Goal: Transaction & Acquisition: Purchase product/service

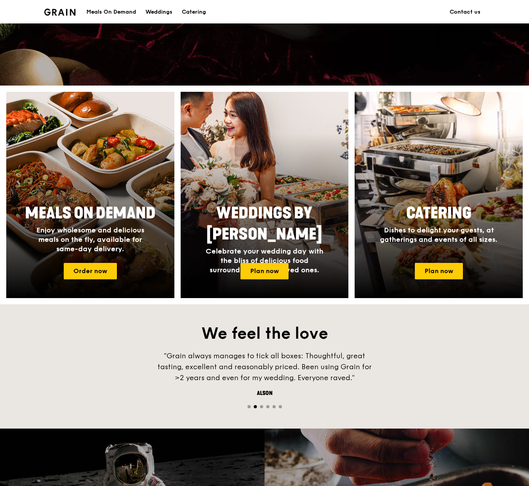
scroll to position [228, 0]
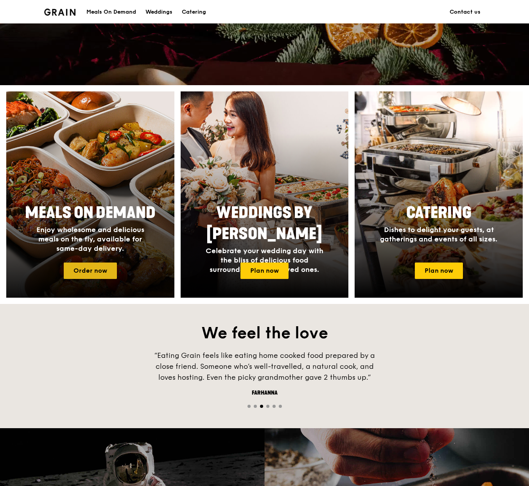
click at [98, 273] on link "Order now" at bounding box center [90, 271] width 53 height 16
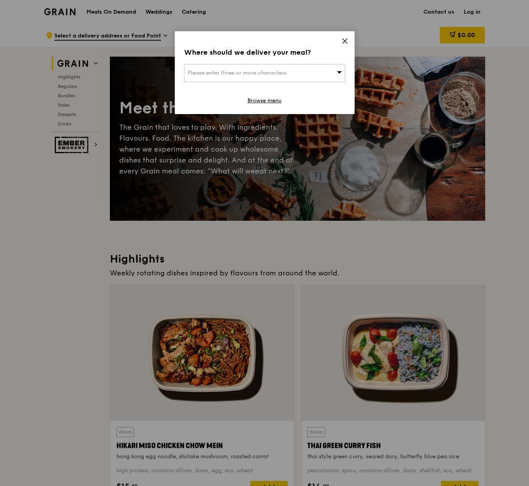
click at [336, 74] on div "Please enter three or more characters" at bounding box center [264, 73] width 161 height 18
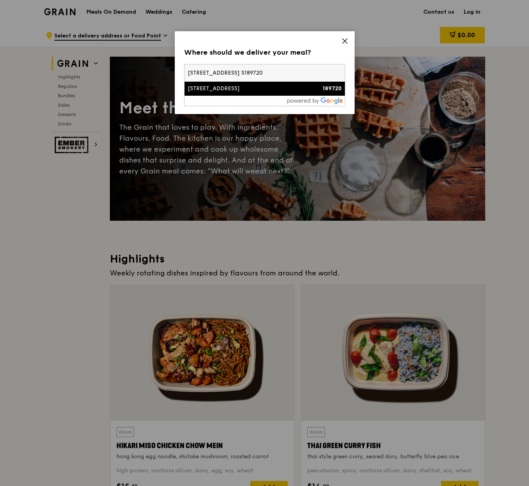
type input "[STREET_ADDRESS] S189720"
click at [273, 90] on div "150 Beach Road" at bounding box center [246, 89] width 116 height 8
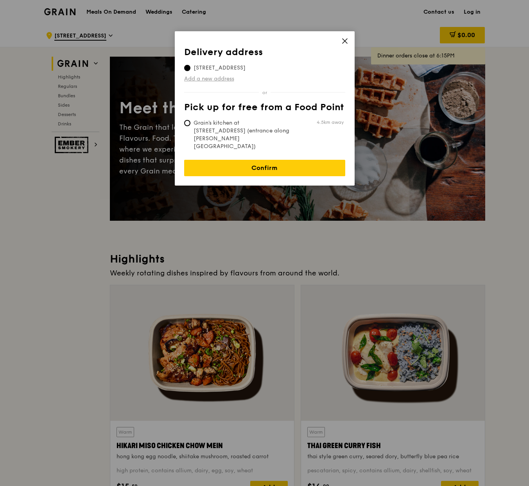
click at [228, 80] on link "Add a new address" at bounding box center [264, 79] width 161 height 8
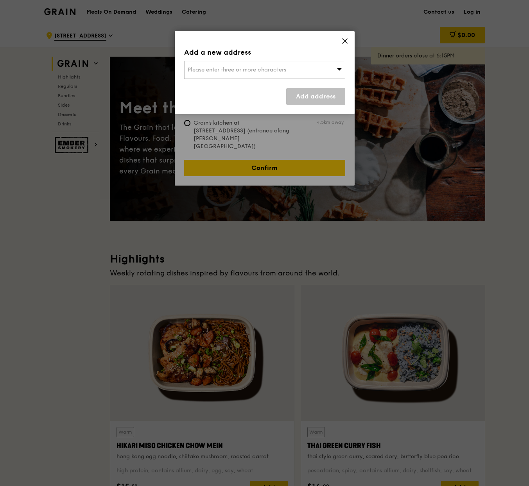
click at [346, 37] on div "Add a new address Please enter three or more characters Add address" at bounding box center [265, 72] width 180 height 83
click at [346, 38] on icon at bounding box center [344, 41] width 7 height 7
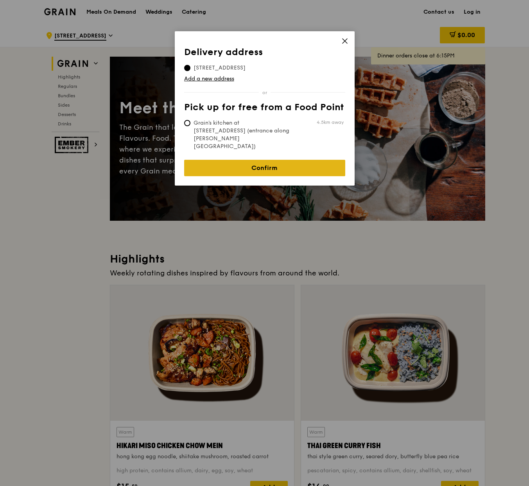
click at [305, 160] on link "Confirm" at bounding box center [264, 168] width 161 height 16
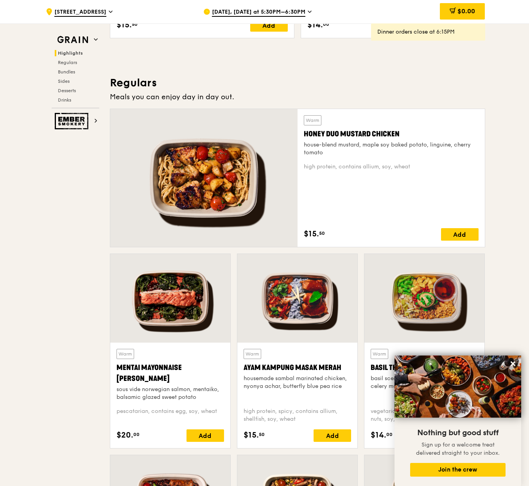
scroll to position [461, 0]
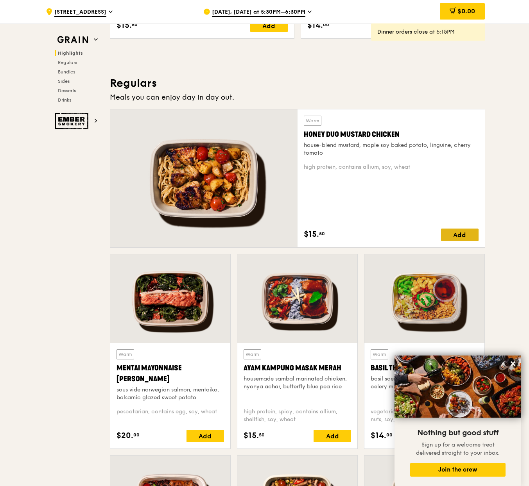
click at [464, 235] on div "Add" at bounding box center [460, 235] width 38 height 13
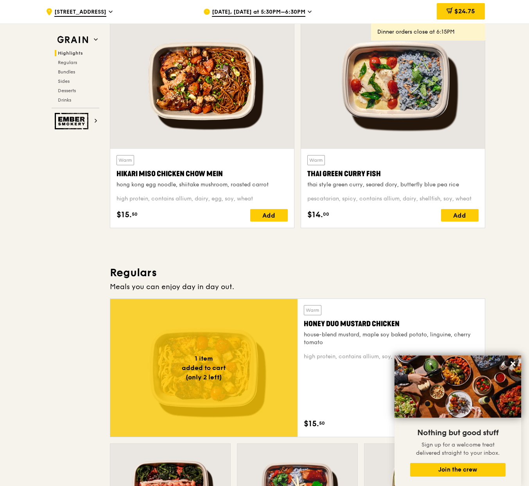
scroll to position [271, 0]
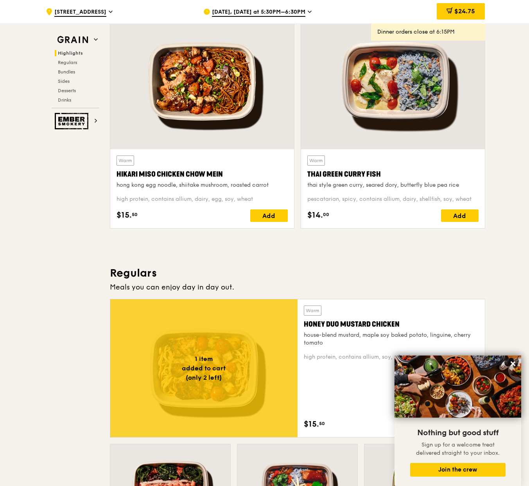
click at [225, 10] on span "Aug 23, Today at 5:30PM–6:30PM" at bounding box center [258, 12] width 93 height 9
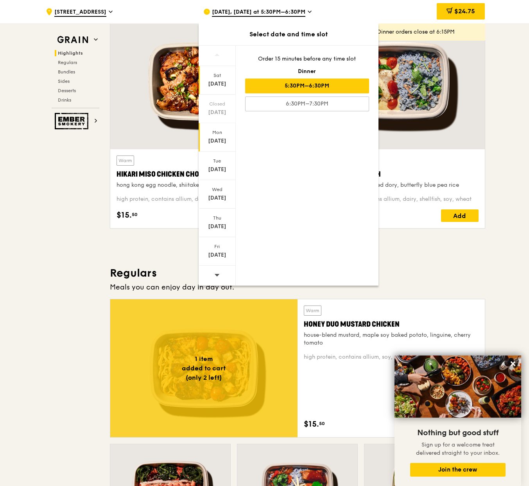
click at [215, 132] on div "Mon" at bounding box center [217, 132] width 35 height 6
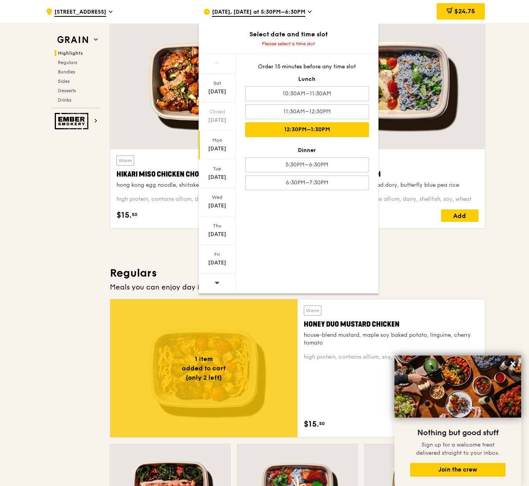
click at [274, 134] on div "12:30PM–1:30PM" at bounding box center [307, 129] width 124 height 15
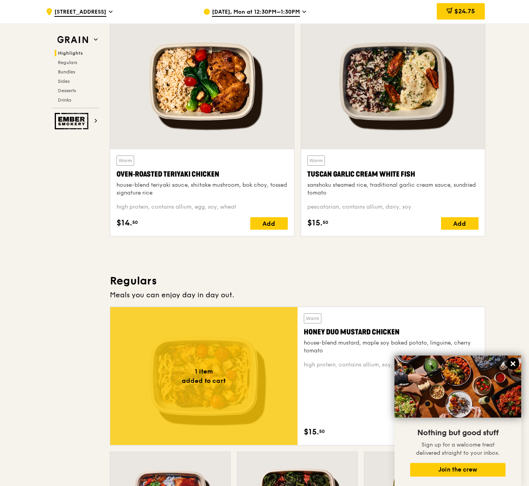
click at [514, 362] on icon at bounding box center [513, 364] width 7 height 7
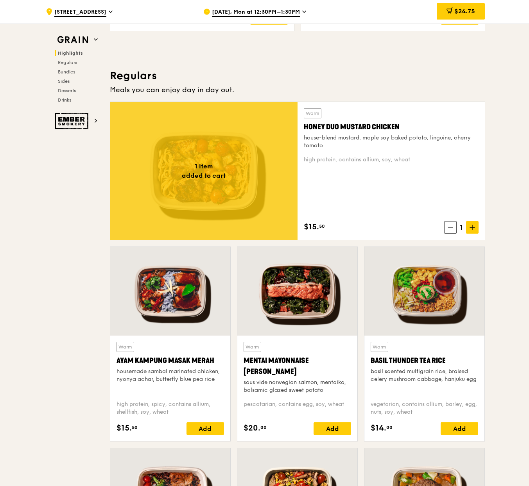
scroll to position [479, 0]
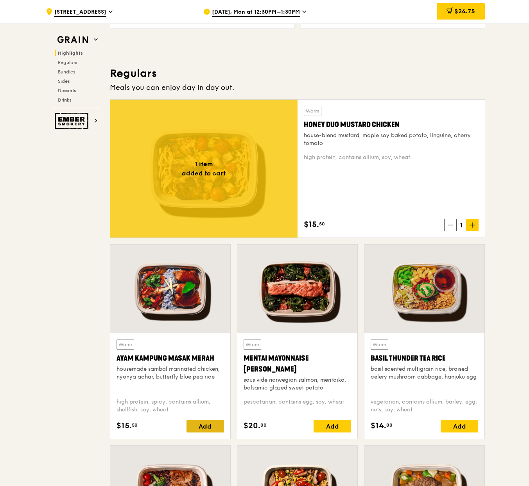
click at [203, 427] on div "Add" at bounding box center [206, 426] width 38 height 13
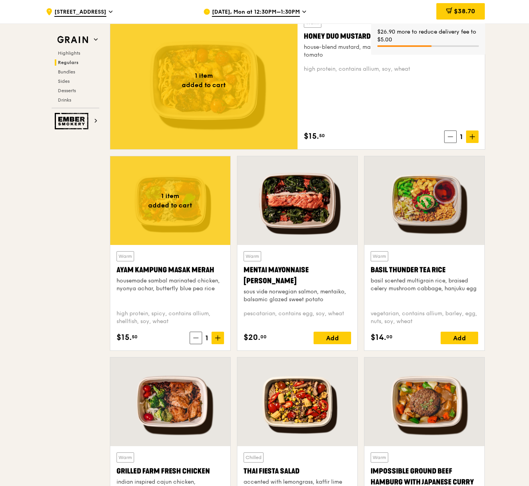
scroll to position [568, 0]
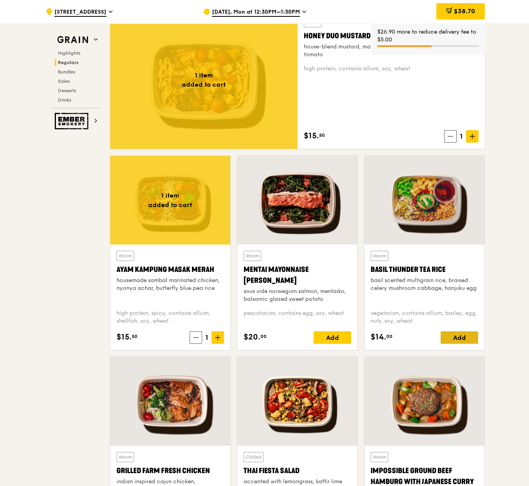
click at [467, 337] on div "Add" at bounding box center [460, 338] width 38 height 13
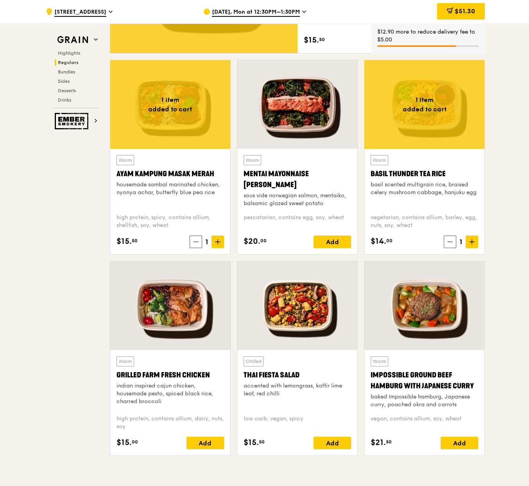
scroll to position [664, 0]
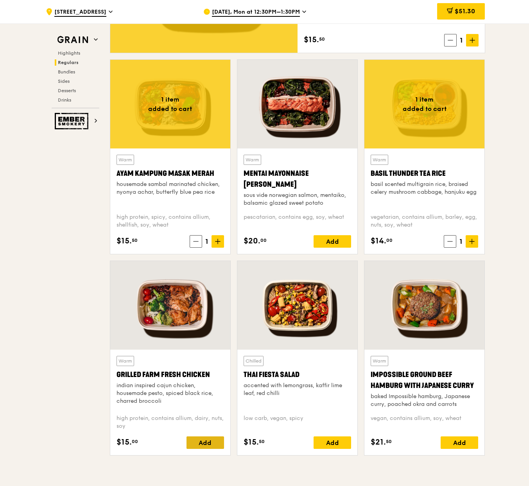
click at [206, 445] on div "Add" at bounding box center [206, 443] width 38 height 13
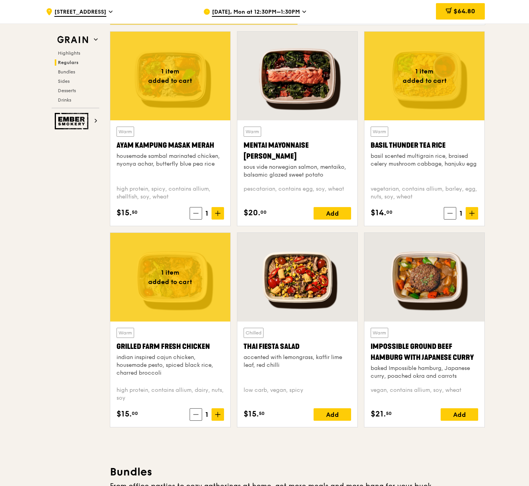
scroll to position [693, 0]
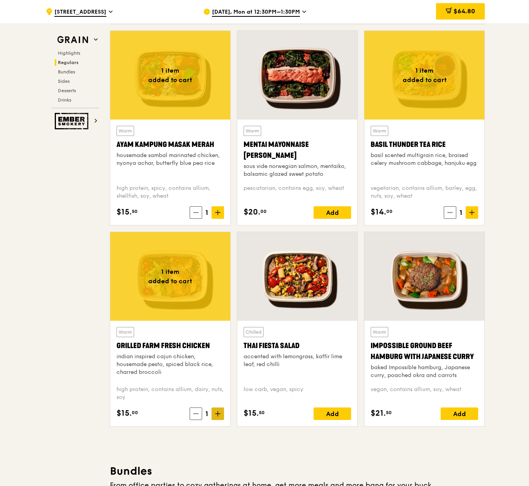
click at [216, 415] on icon at bounding box center [217, 413] width 5 height 5
click at [218, 214] on icon at bounding box center [218, 212] width 0 height 5
click at [476, 211] on span at bounding box center [472, 212] width 13 height 13
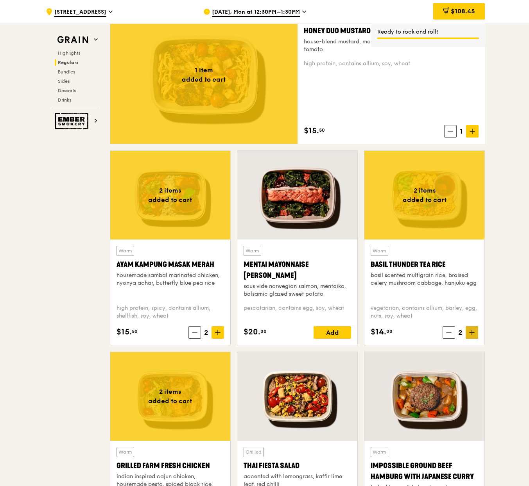
scroll to position [559, 0]
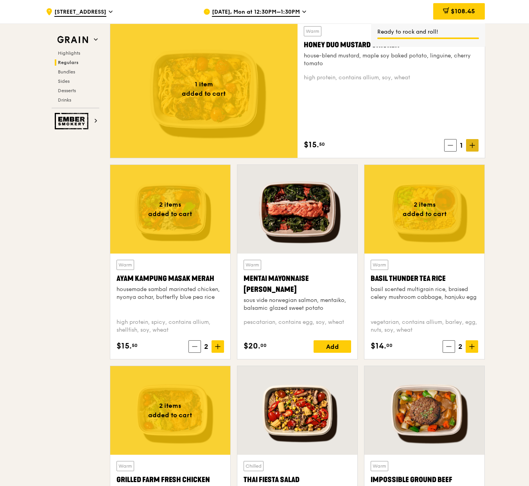
click at [475, 142] on span at bounding box center [472, 145] width 13 height 13
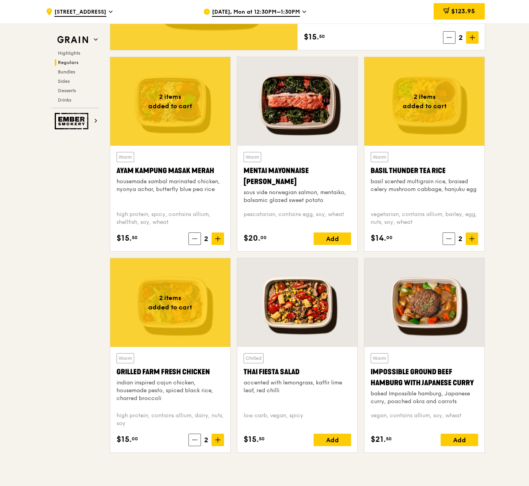
scroll to position [668, 0]
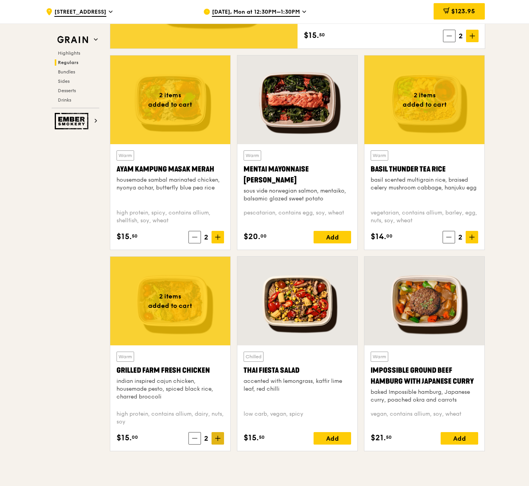
click at [217, 438] on icon at bounding box center [217, 438] width 5 height 5
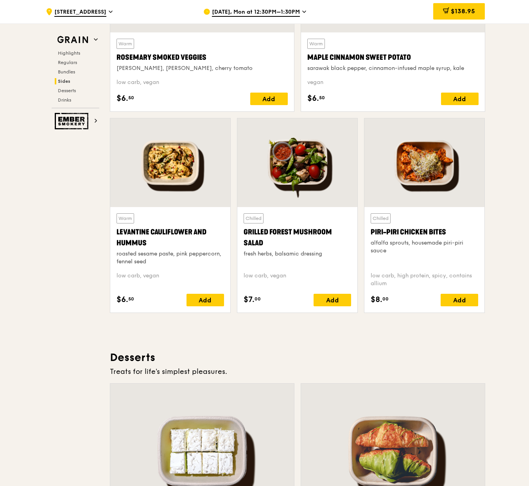
scroll to position [1910, 0]
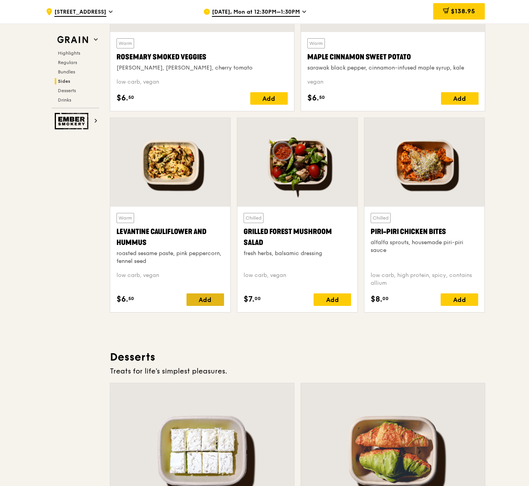
click at [207, 301] on div "Add" at bounding box center [206, 300] width 38 height 13
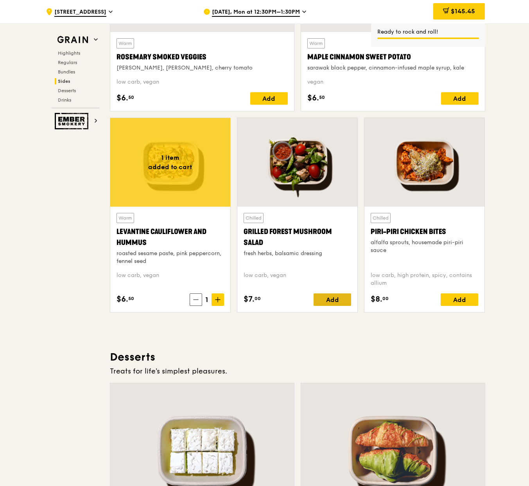
click at [331, 301] on div "Add" at bounding box center [333, 300] width 38 height 13
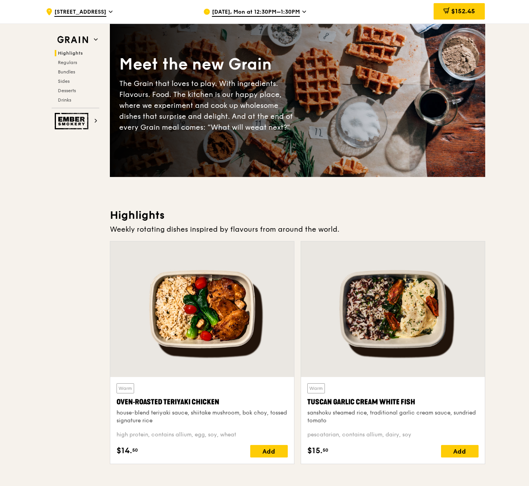
scroll to position [0, 0]
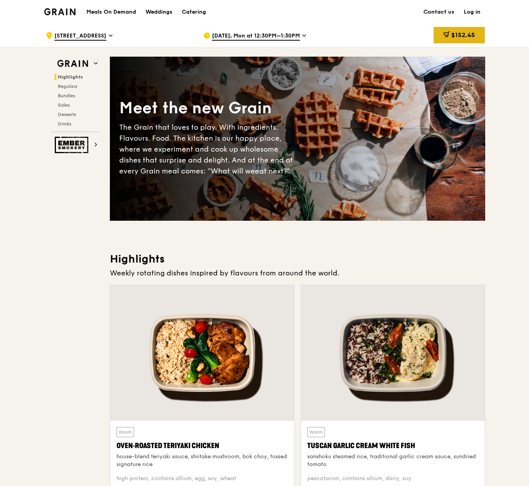
click at [466, 35] on span "$152.45" at bounding box center [463, 34] width 24 height 7
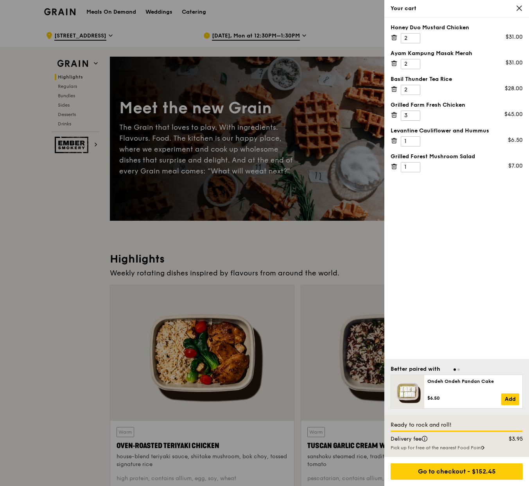
click at [273, 243] on div at bounding box center [264, 243] width 529 height 486
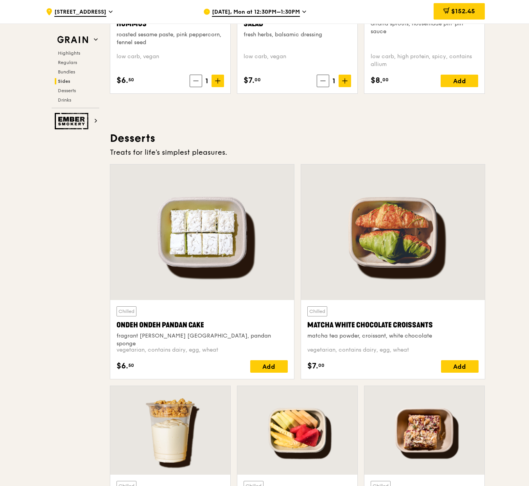
scroll to position [2130, 0]
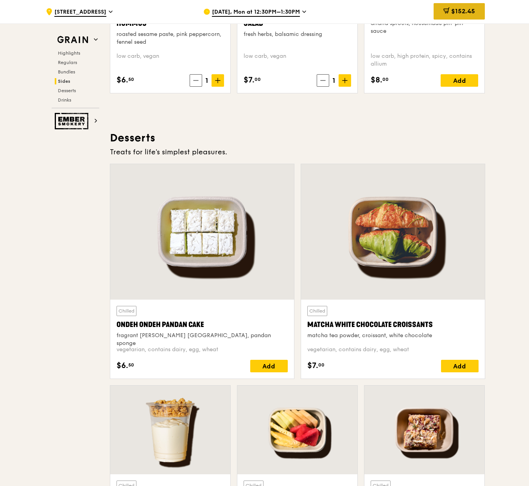
drag, startPoint x: 273, startPoint y: 243, endPoint x: 455, endPoint y: 12, distance: 294.6
click at [455, 12] on span "$152.45" at bounding box center [463, 10] width 24 height 7
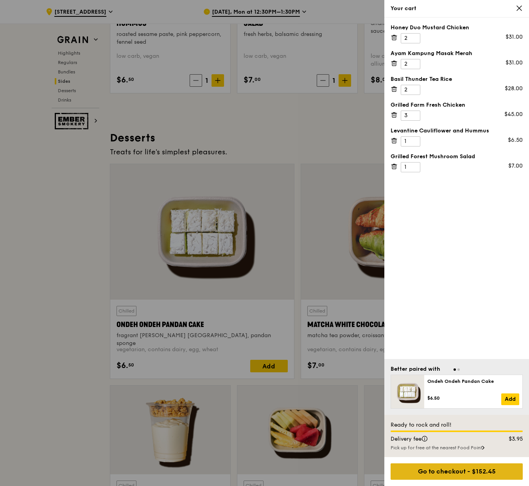
click at [451, 470] on div "Go to checkout - $152.45" at bounding box center [457, 472] width 132 height 16
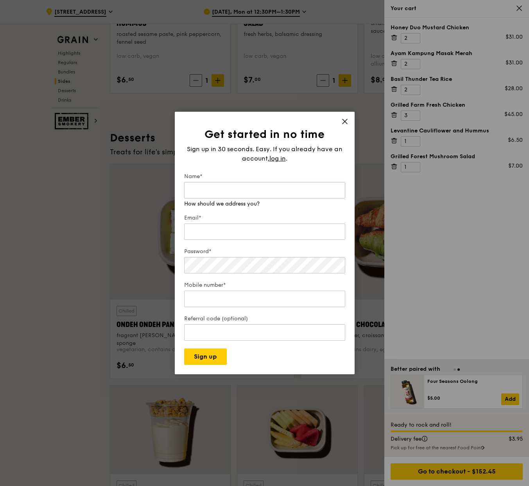
click at [234, 197] on input "Name*" at bounding box center [264, 190] width 161 height 16
type input "Francis Hoan"
click at [230, 234] on div "Email* We will send your receipt to this email" at bounding box center [264, 223] width 161 height 35
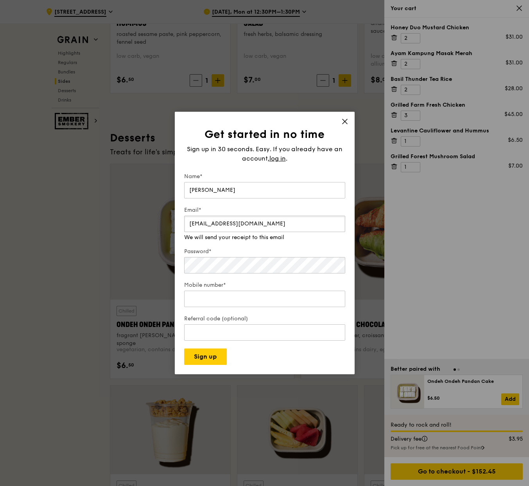
type input "francishoan@fapl.sg"
click at [246, 267] on div "Password* Make that at least six characters" at bounding box center [264, 257] width 161 height 35
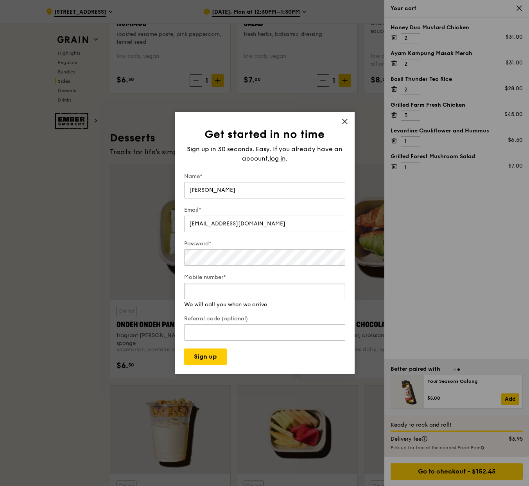
click at [239, 299] on input "Mobile number*" at bounding box center [264, 291] width 161 height 16
type input "90463053"
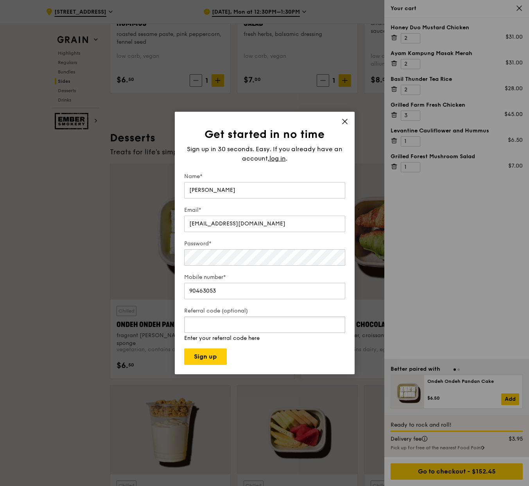
click at [212, 329] on input "Referral code (optional)" at bounding box center [264, 325] width 161 height 16
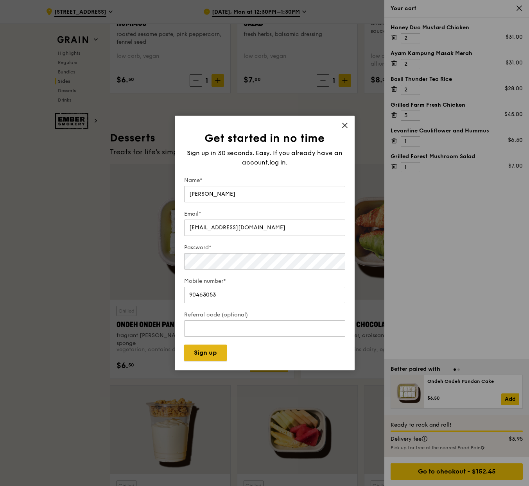
click at [215, 358] on button "Sign up" at bounding box center [205, 353] width 43 height 16
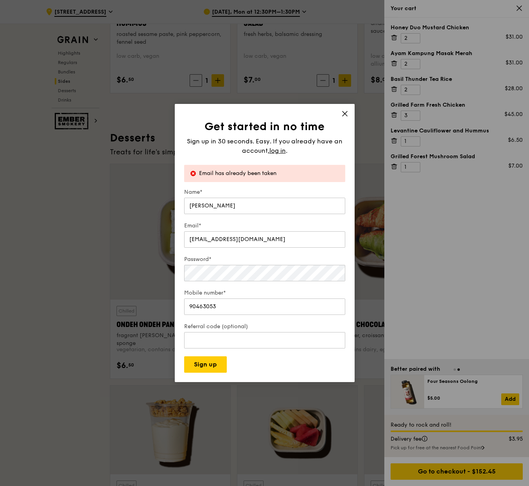
click at [343, 116] on icon at bounding box center [344, 113] width 7 height 7
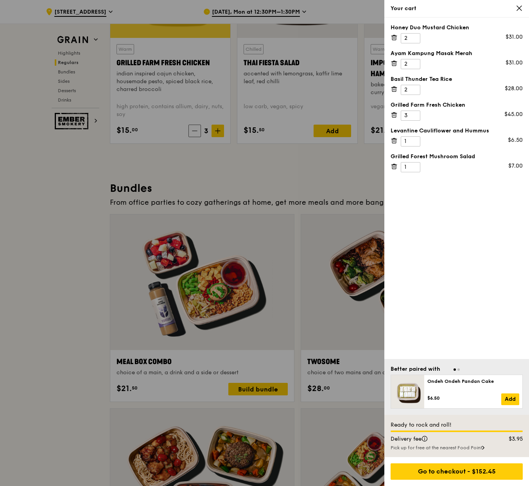
scroll to position [966, 0]
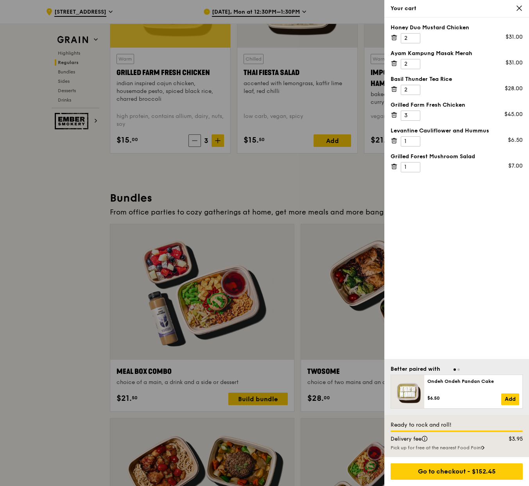
click at [34, 190] on div at bounding box center [264, 243] width 529 height 486
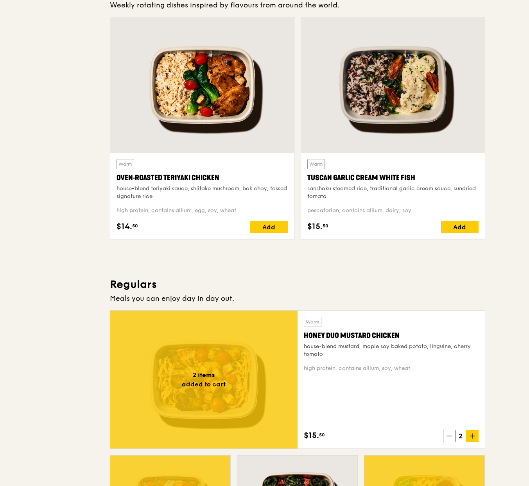
scroll to position [0, 0]
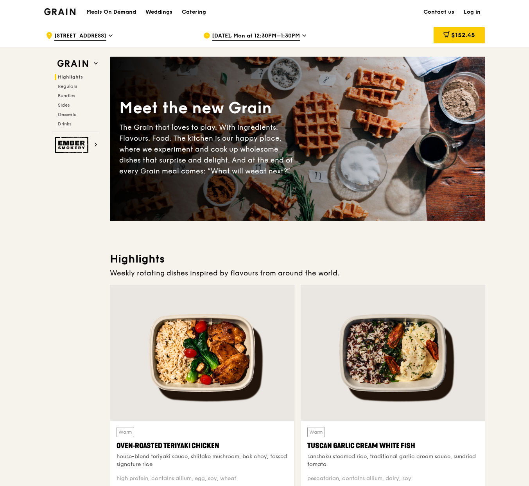
click at [474, 12] on link "Log in" at bounding box center [472, 11] width 26 height 23
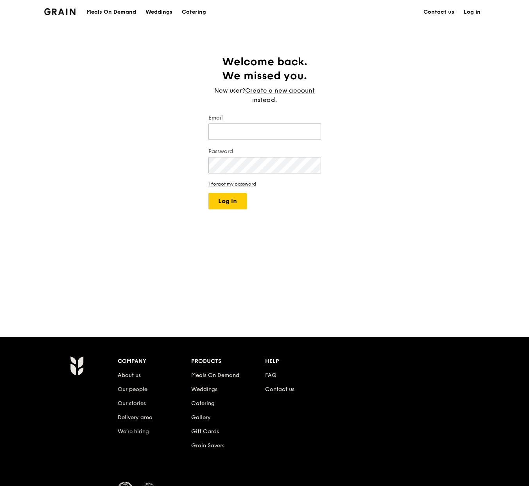
type input "francishoan@fapl.sg"
click at [230, 201] on button "Log in" at bounding box center [227, 201] width 38 height 16
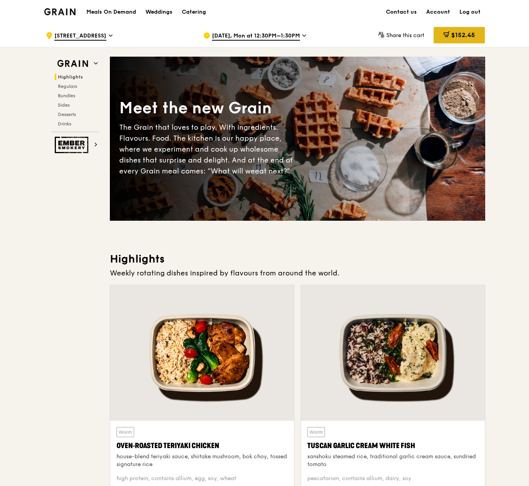
click at [459, 38] on span "$152.45" at bounding box center [463, 34] width 24 height 7
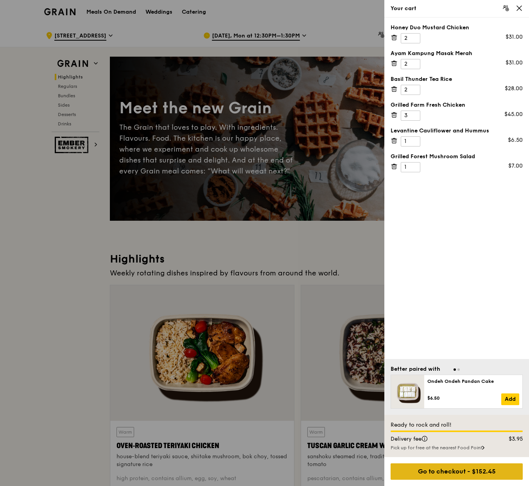
click at [468, 468] on div "Go to checkout - $152.45" at bounding box center [457, 472] width 132 height 16
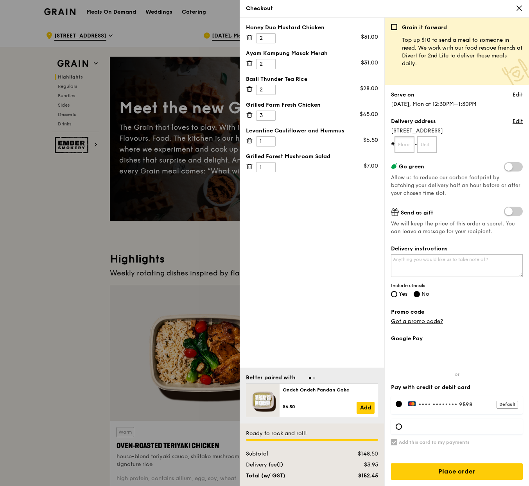
click at [406, 144] on input "text" at bounding box center [405, 144] width 20 height 16
type input "12"
click at [429, 143] on input "text" at bounding box center [427, 144] width 20 height 16
type input "01"
click at [391, 295] on input "Yes" at bounding box center [394, 294] width 6 height 6
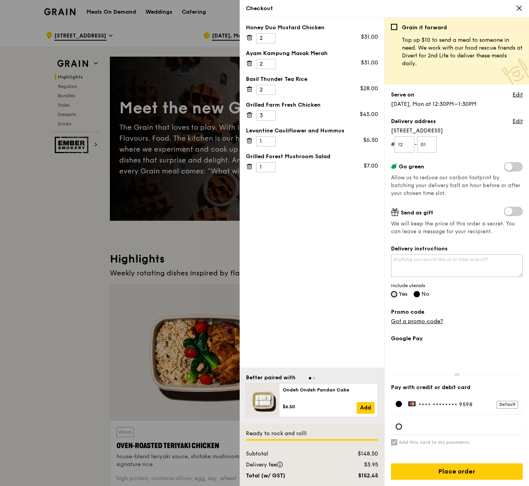
radio input "true"
radio input "false"
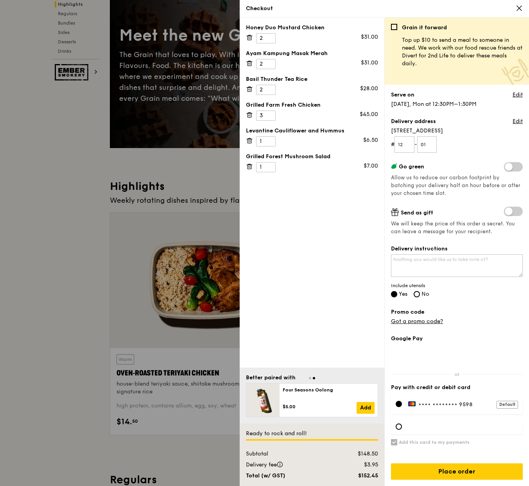
scroll to position [74, 0]
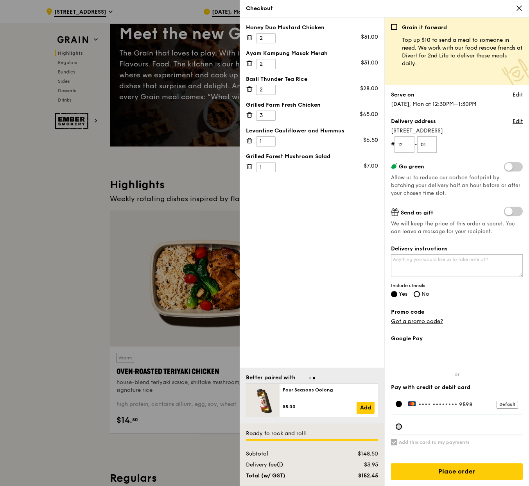
click at [400, 427] on div at bounding box center [399, 427] width 6 height 6
click at [431, 444] on h6 "Add this card to my payments" at bounding box center [434, 443] width 71 height 6
click at [397, 444] on input "Add this card to my payments" at bounding box center [394, 443] width 6 height 6
click at [395, 443] on input "Add this card to my payments" at bounding box center [394, 443] width 6 height 6
checkbox input "true"
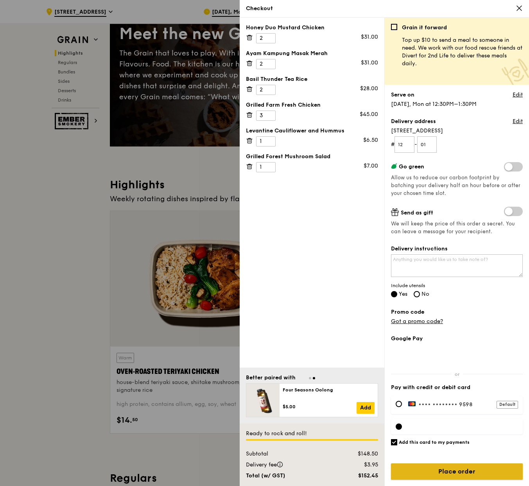
click at [436, 466] on input "Place order" at bounding box center [457, 472] width 132 height 16
click at [472, 476] on input "Place order" at bounding box center [457, 472] width 132 height 16
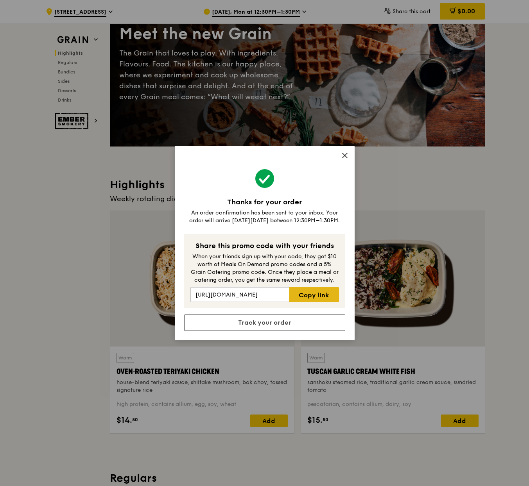
click at [316, 298] on link "Copy link" at bounding box center [314, 294] width 50 height 15
click at [281, 323] on link "Track your order" at bounding box center [264, 323] width 161 height 16
